Goal: Information Seeking & Learning: Find specific fact

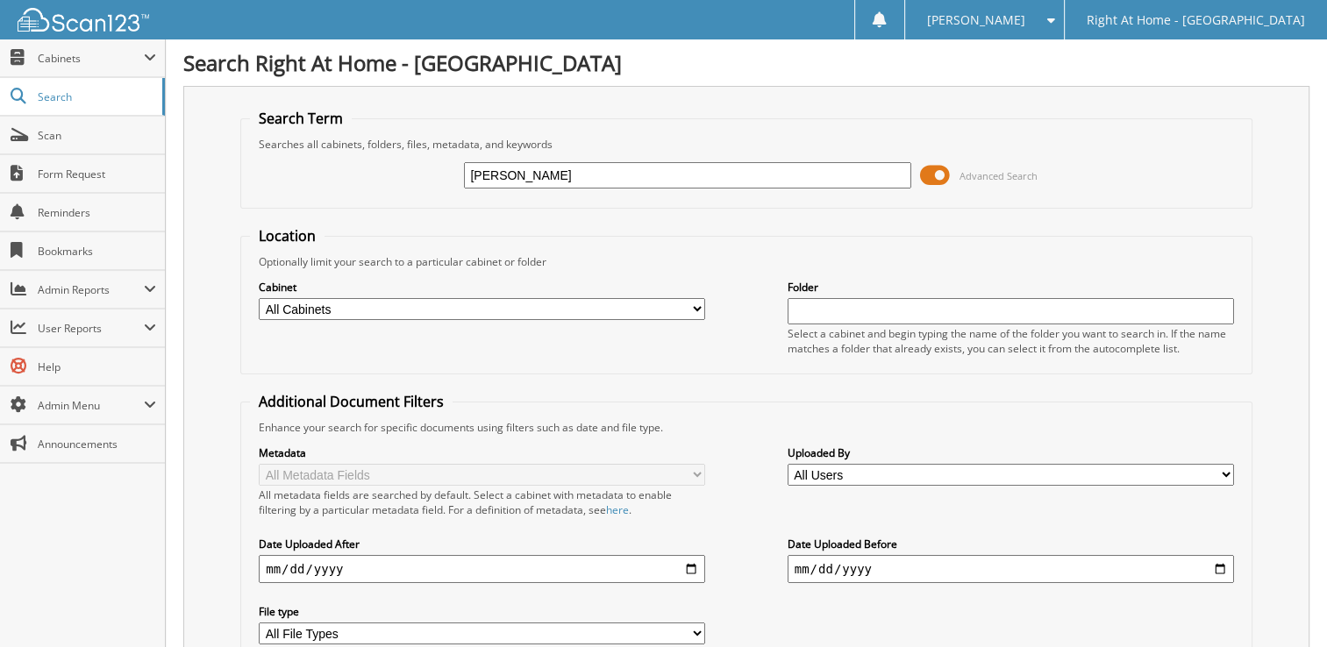
type input "[PERSON_NAME]"
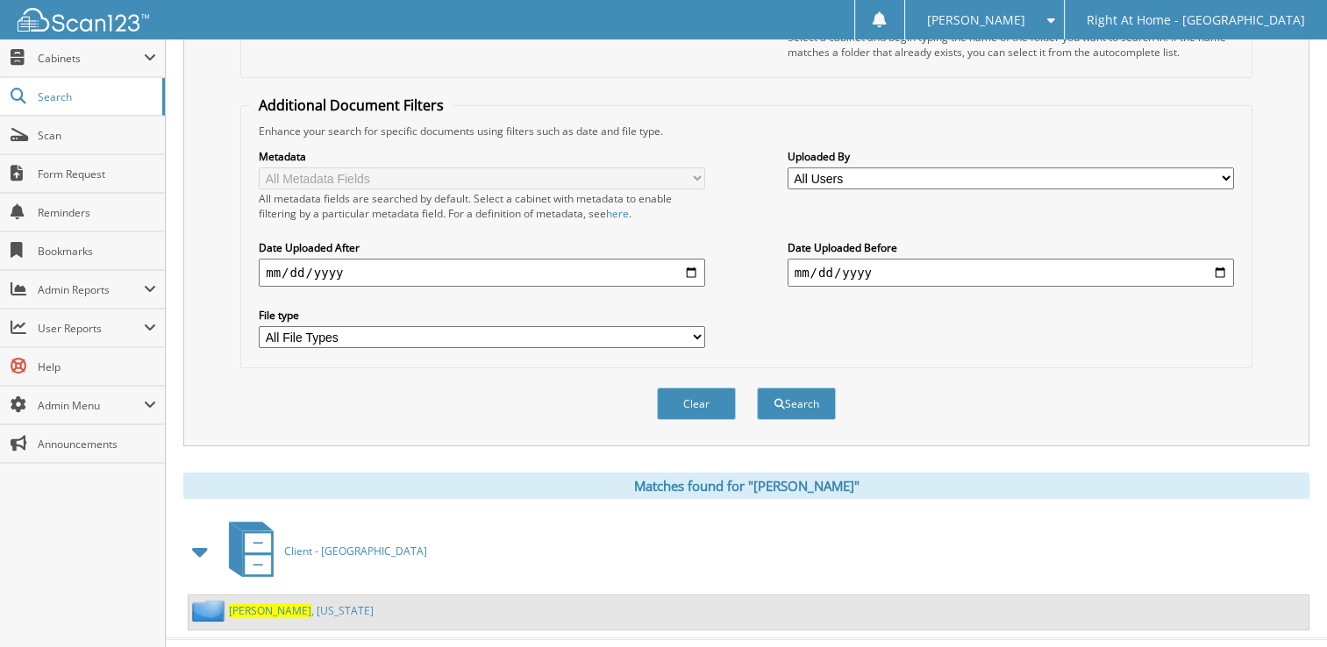
scroll to position [315, 0]
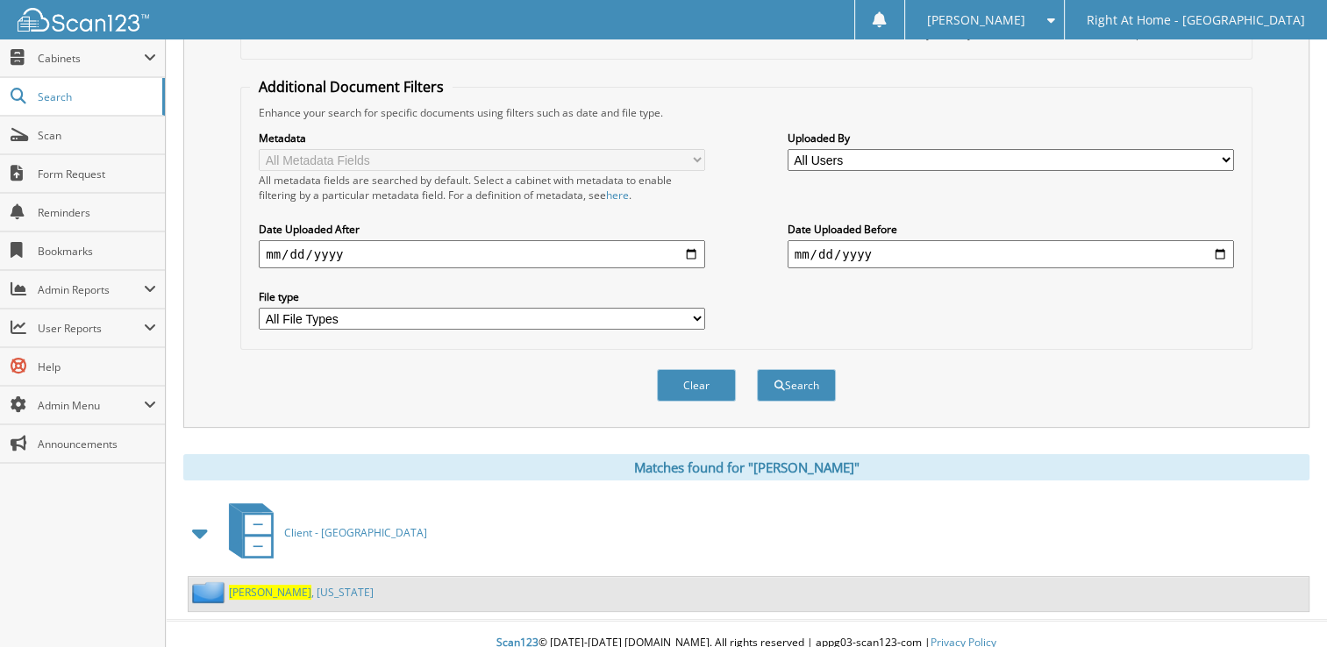
click at [295, 585] on link "Darmer , Virginia" at bounding box center [301, 592] width 145 height 15
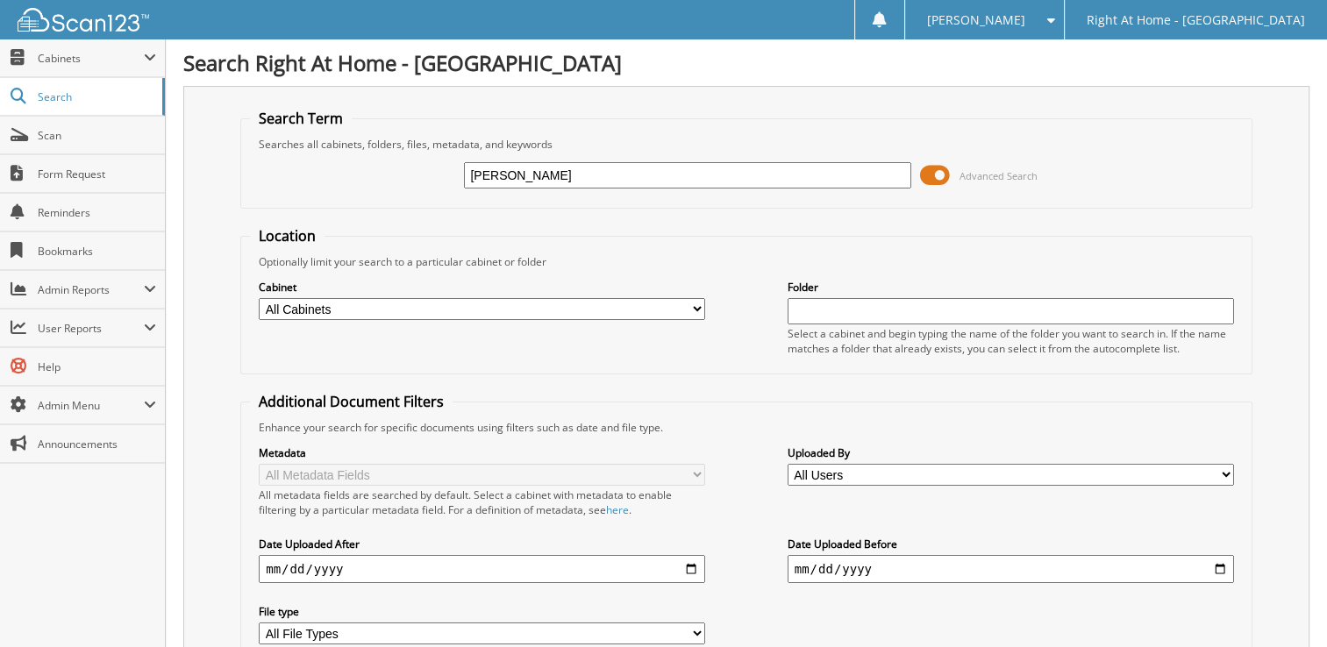
type input "[PERSON_NAME]"
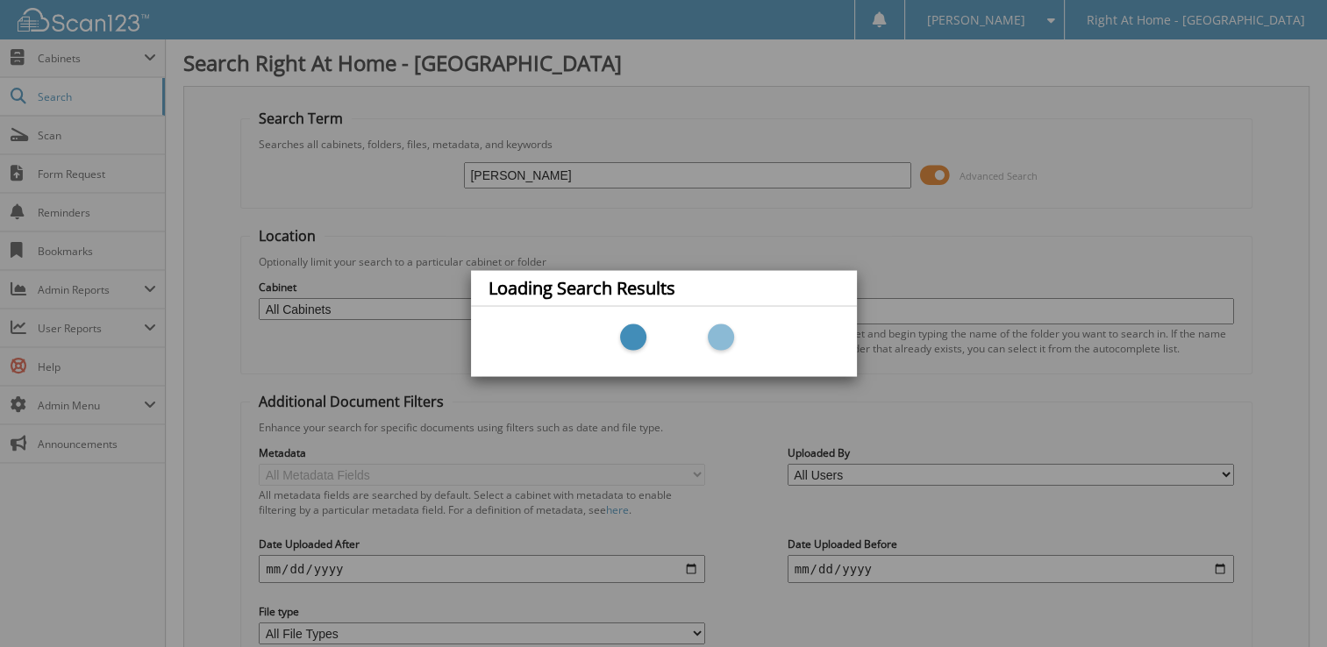
click at [595, 197] on div "Loading Search Results" at bounding box center [663, 323] width 1327 height 647
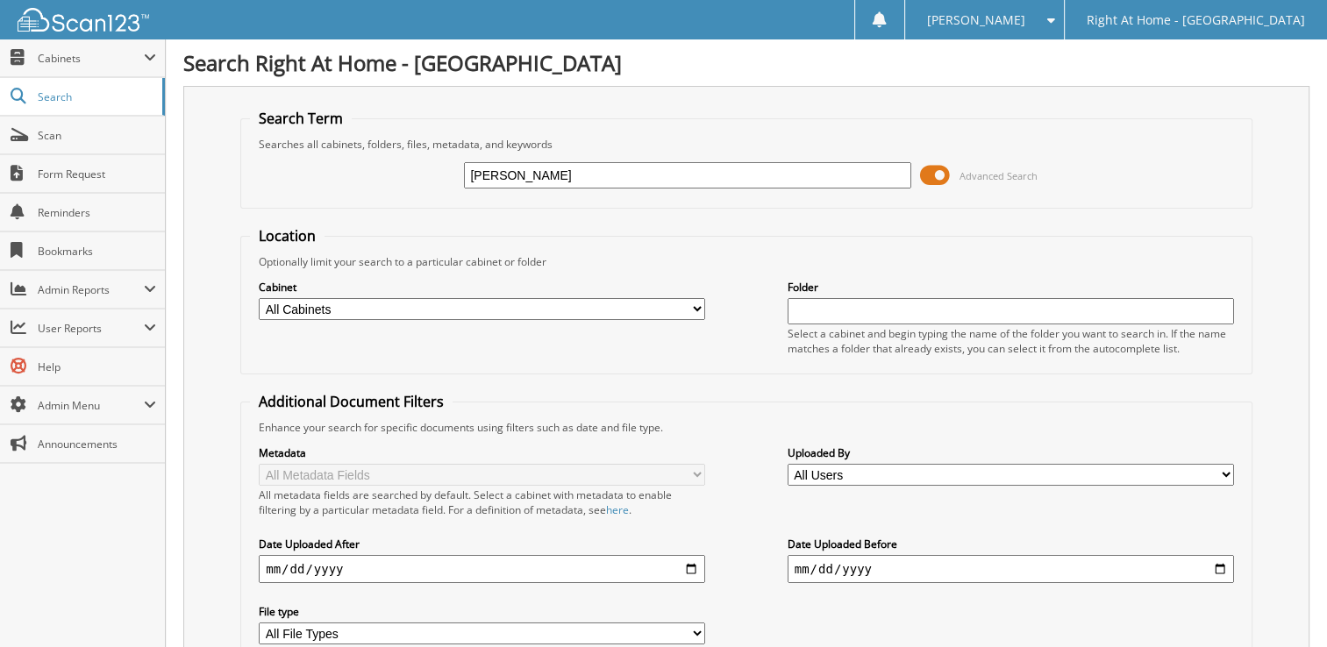
click at [853, 175] on input "roy Satterfield" at bounding box center [687, 175] width 446 height 26
type input "roy Satterfield"
